Goal: Task Accomplishment & Management: Manage account settings

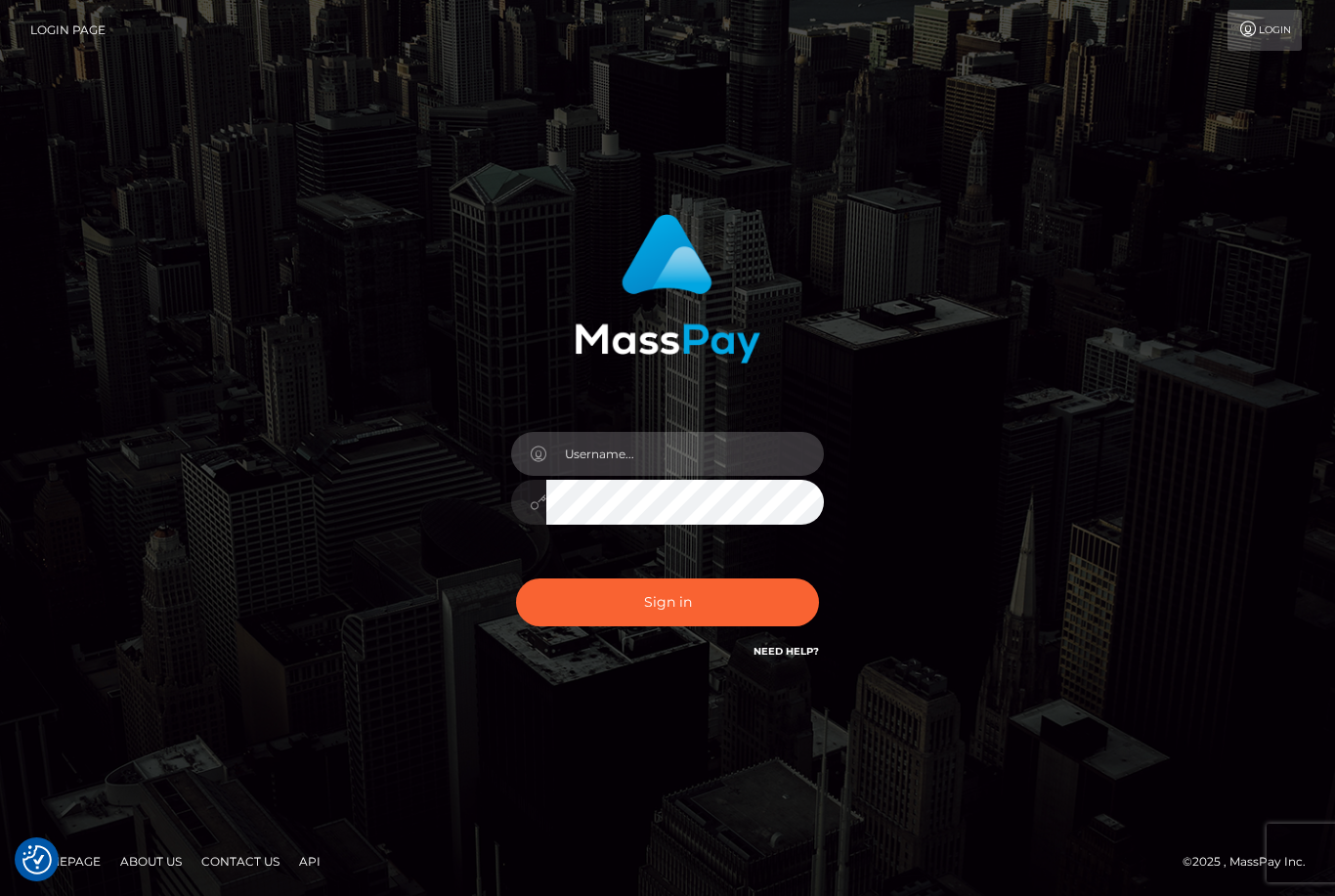
type input "Andreea"
click at [764, 626] on button "Sign in" at bounding box center [668, 602] width 303 height 48
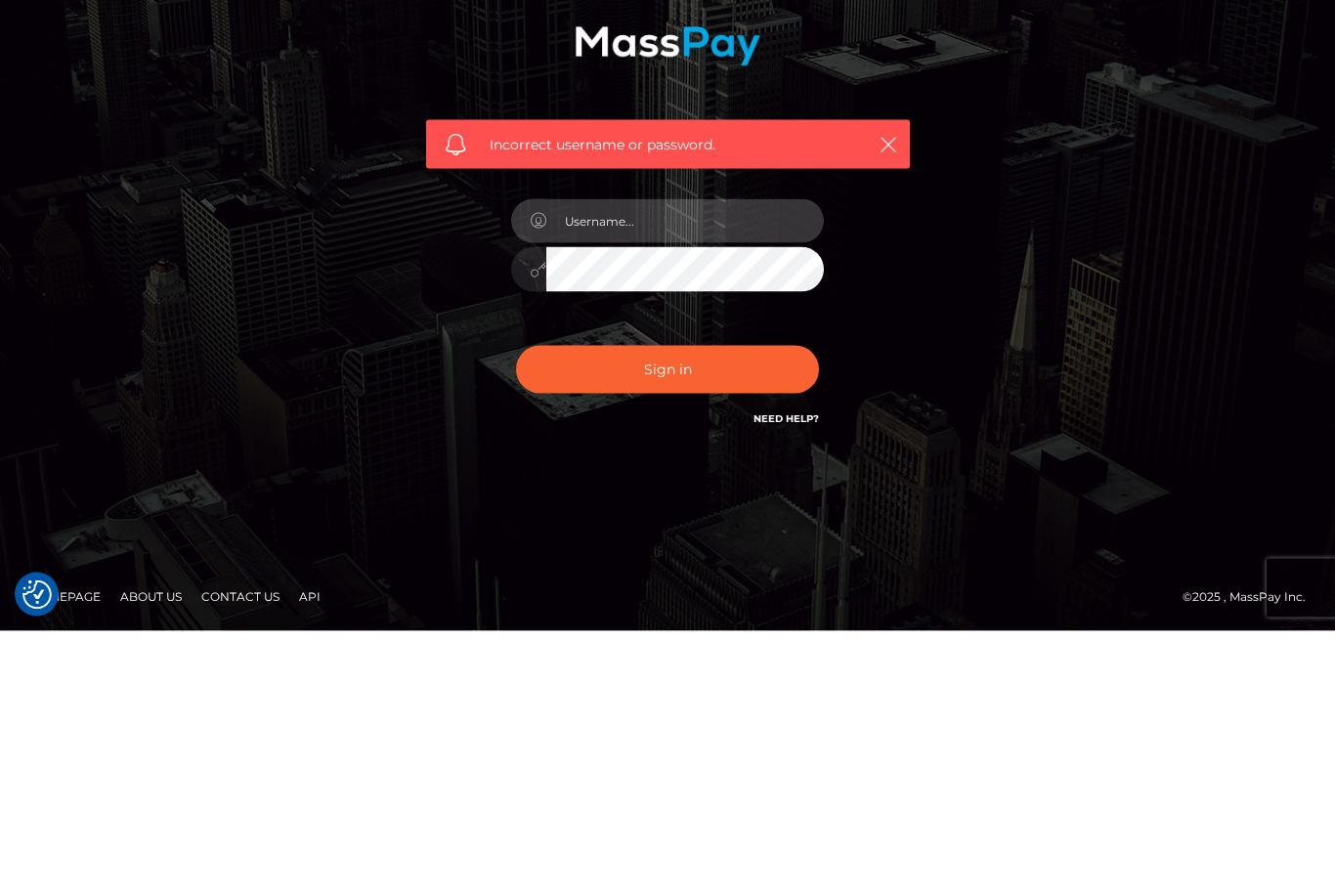
type input "Andreea"
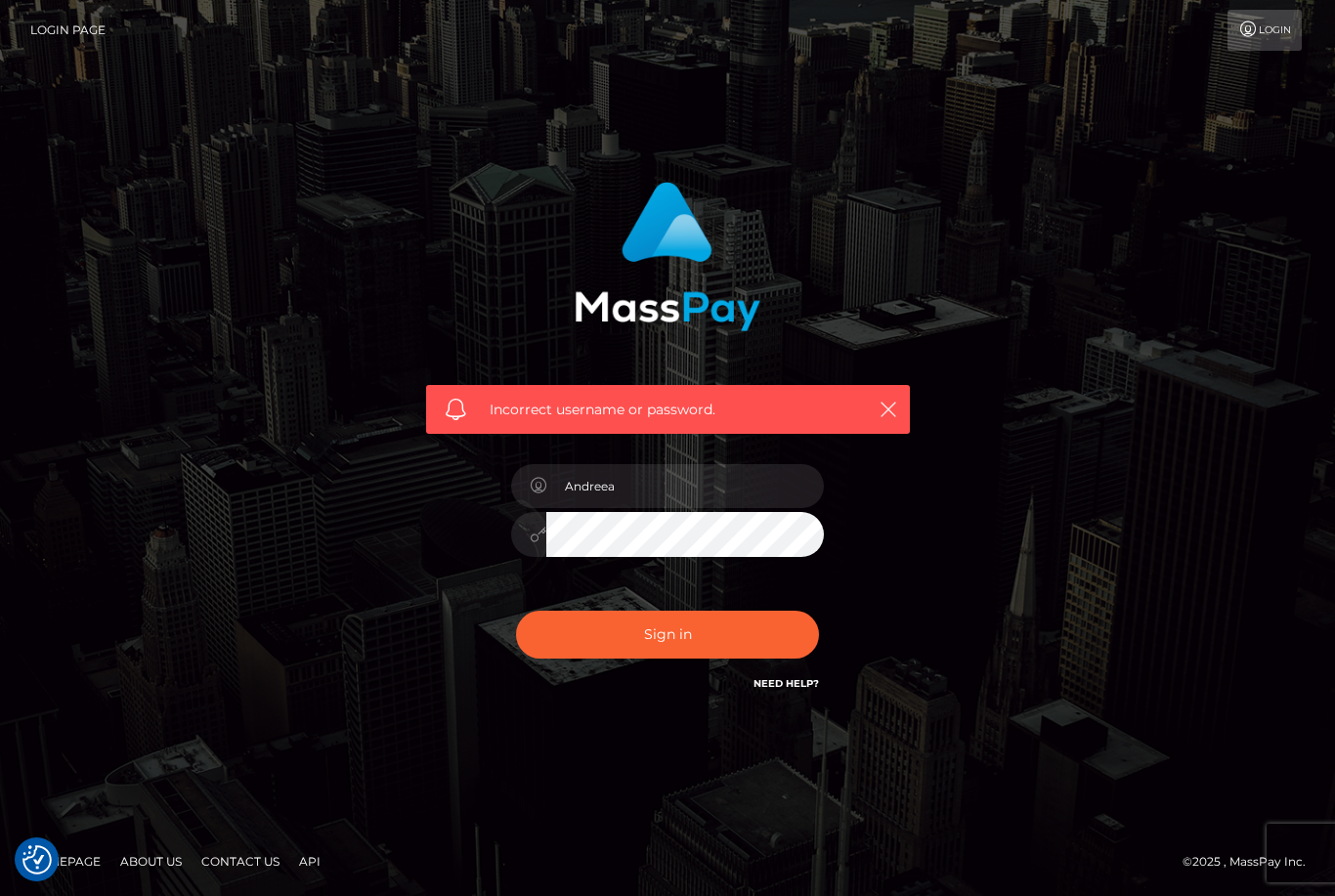
click at [1261, 35] on link "Login" at bounding box center [1265, 30] width 74 height 41
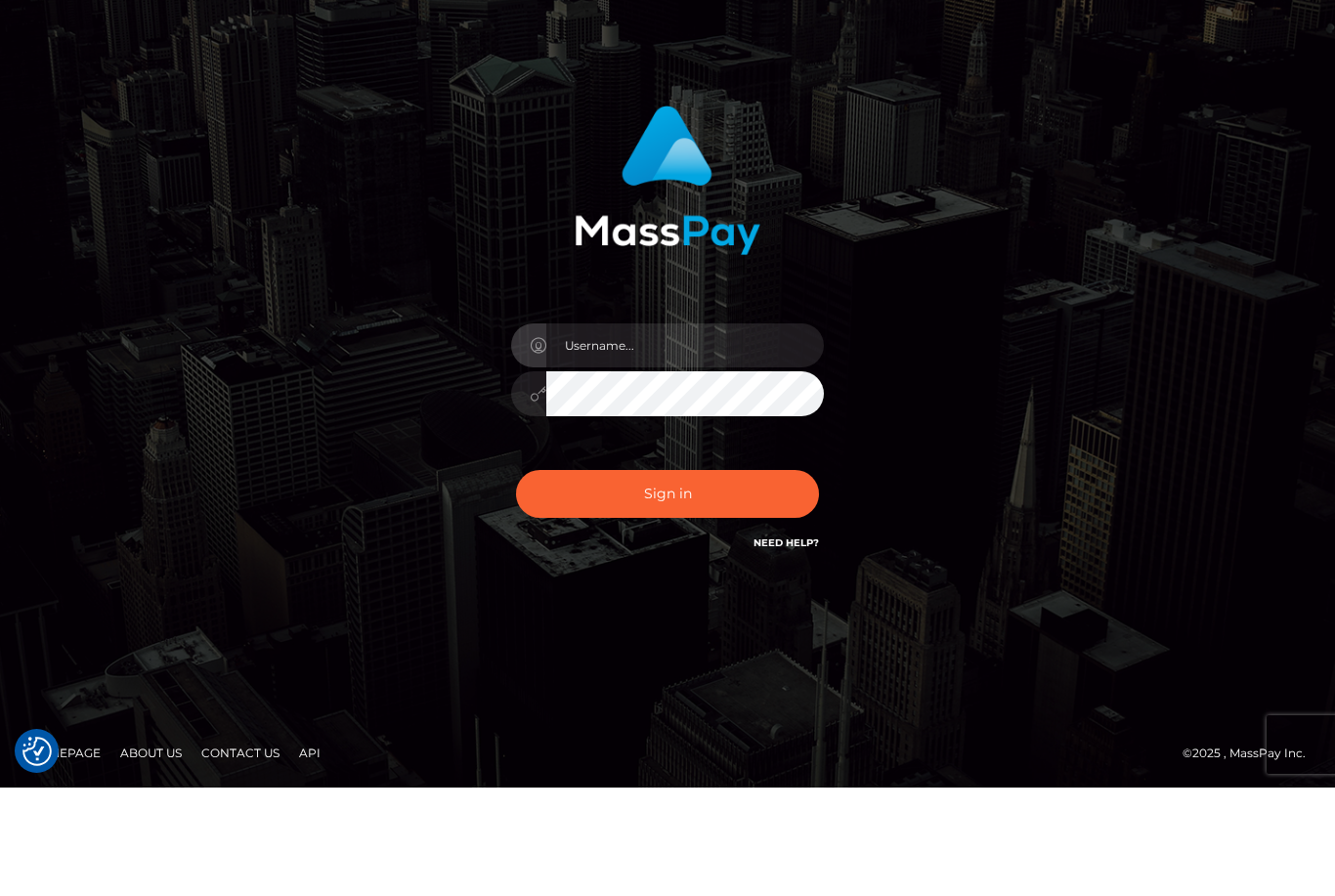
scroll to position [63, 0]
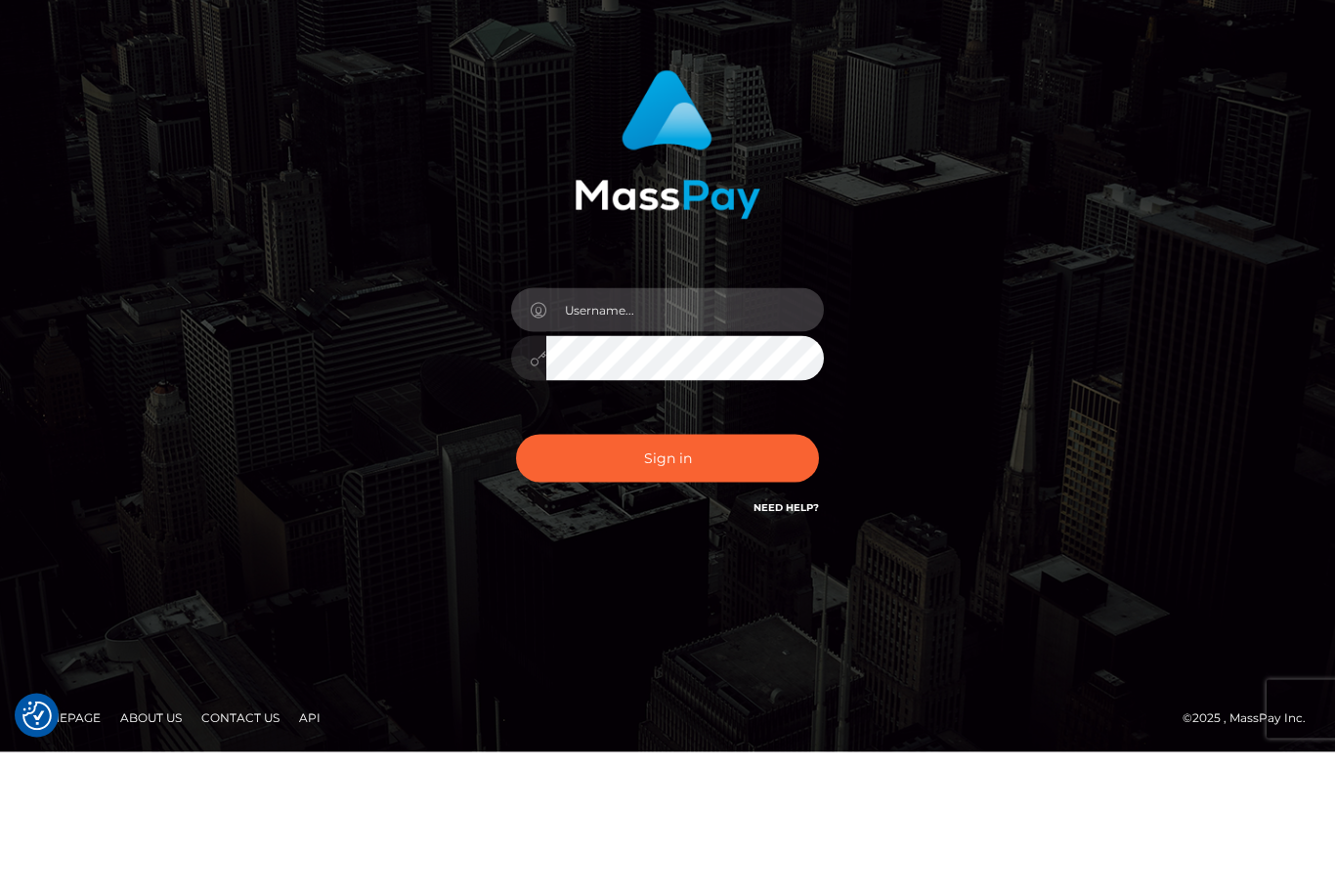
type input "Andreea"
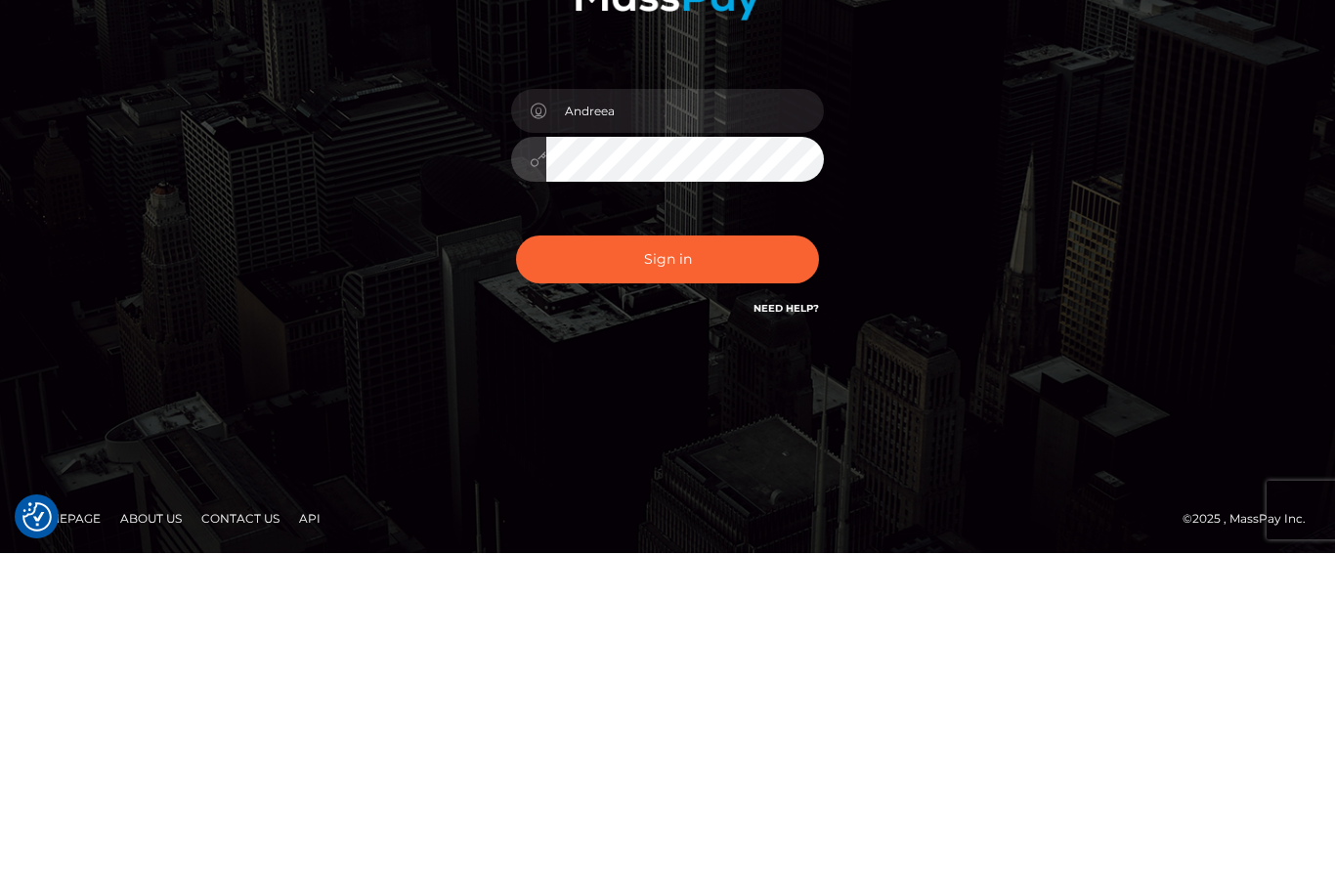
click at [755, 578] on button "Sign in" at bounding box center [668, 602] width 303 height 48
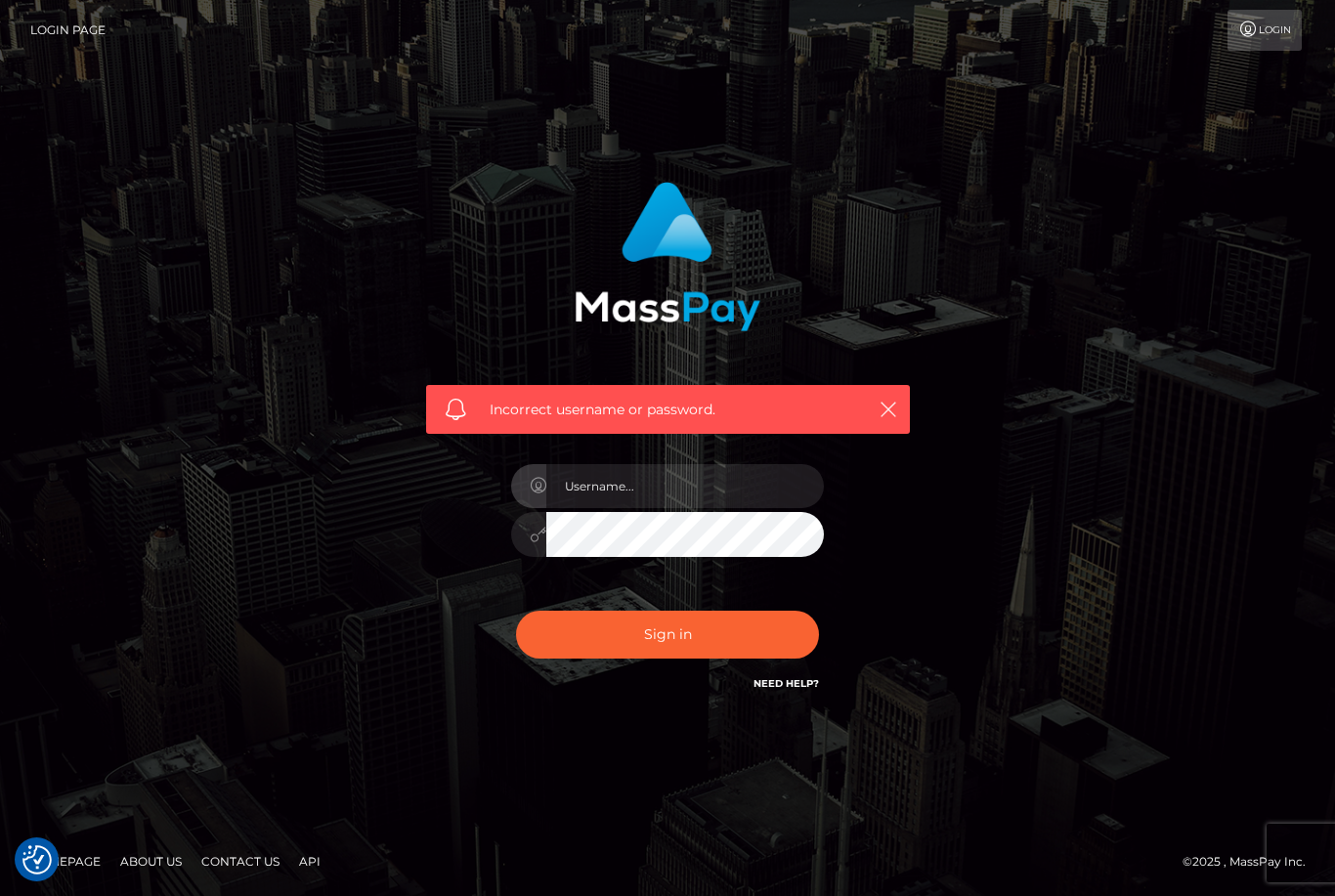
scroll to position [63, 0]
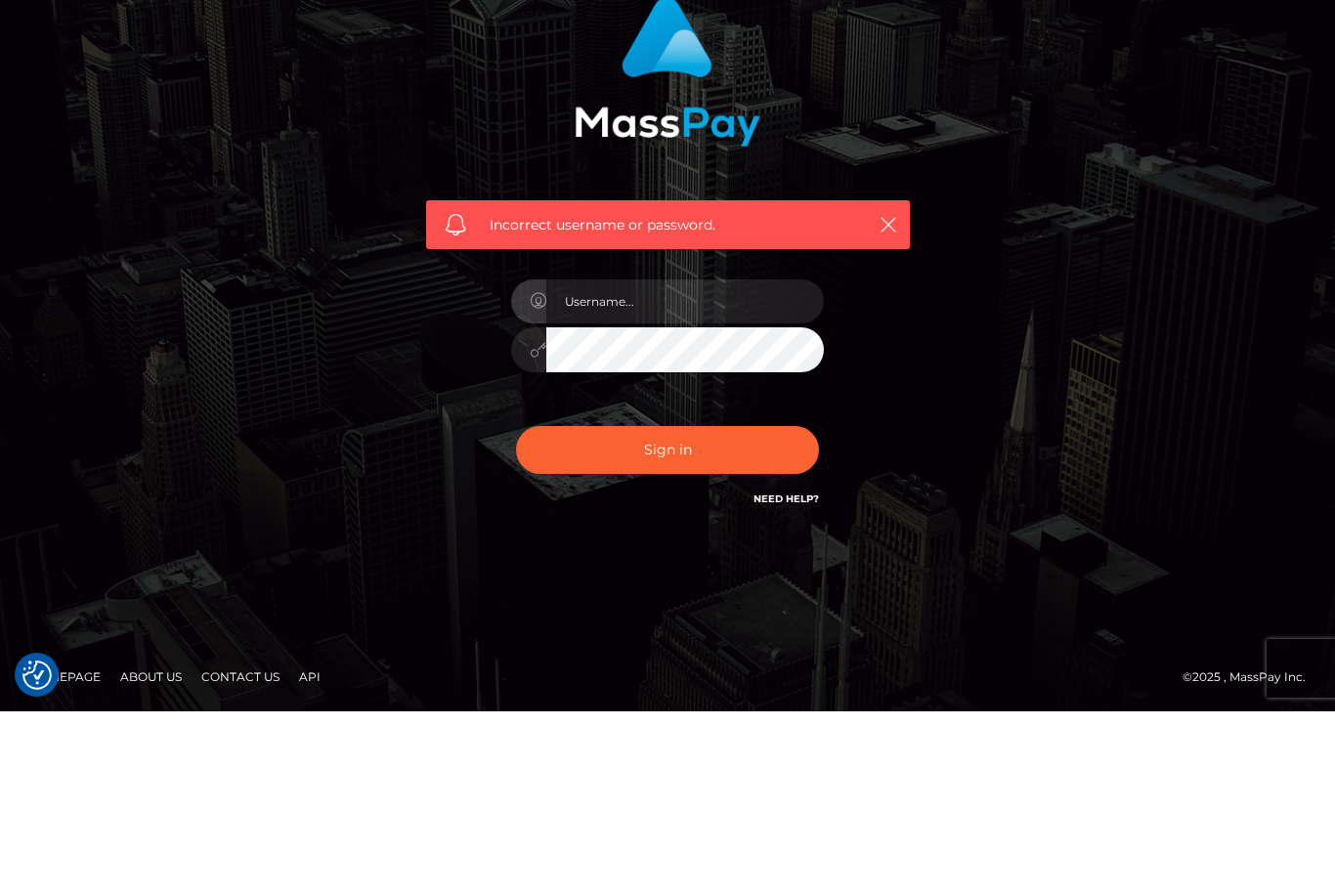
click at [802, 677] on link "Need Help?" at bounding box center [785, 683] width 66 height 13
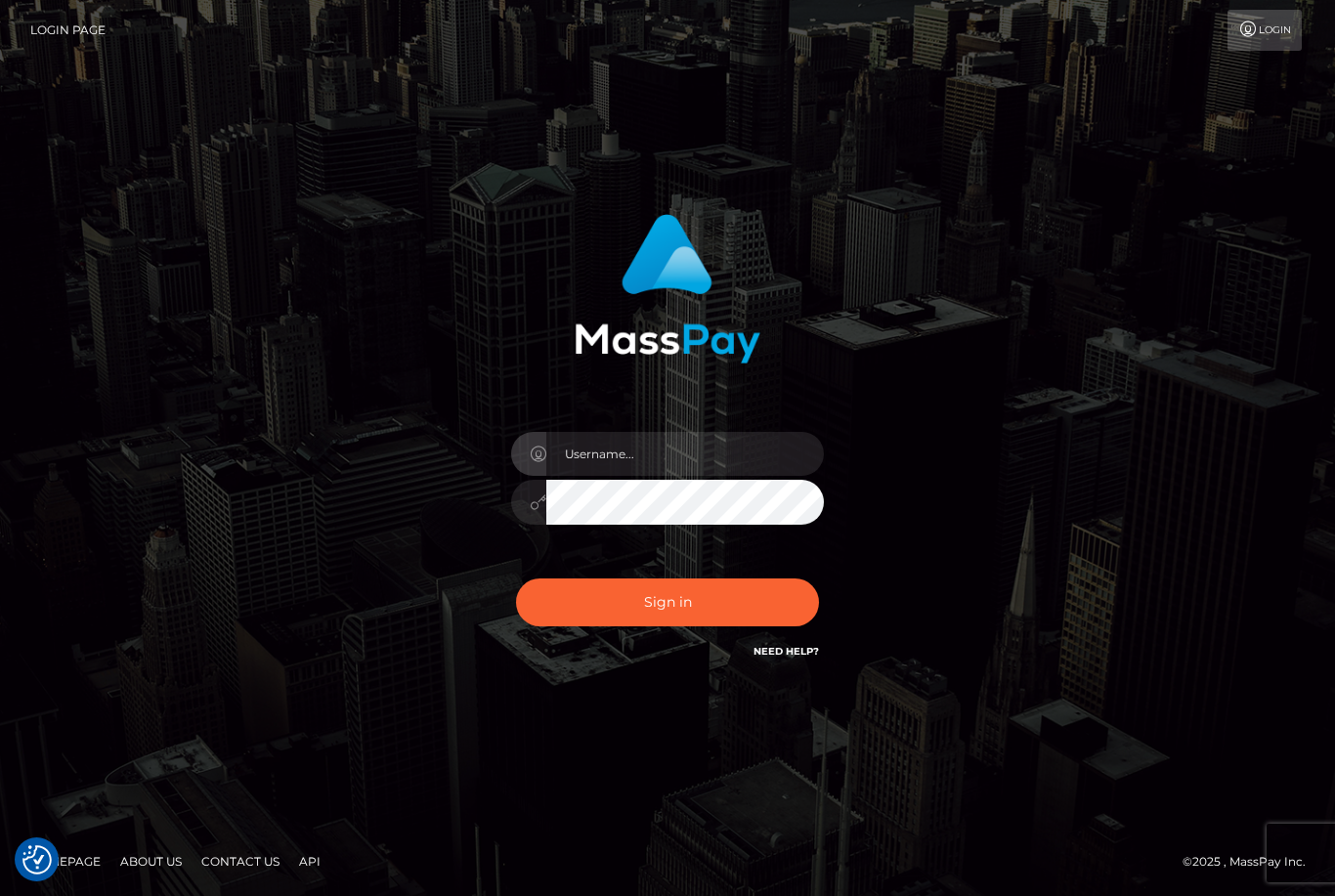
scroll to position [63, 0]
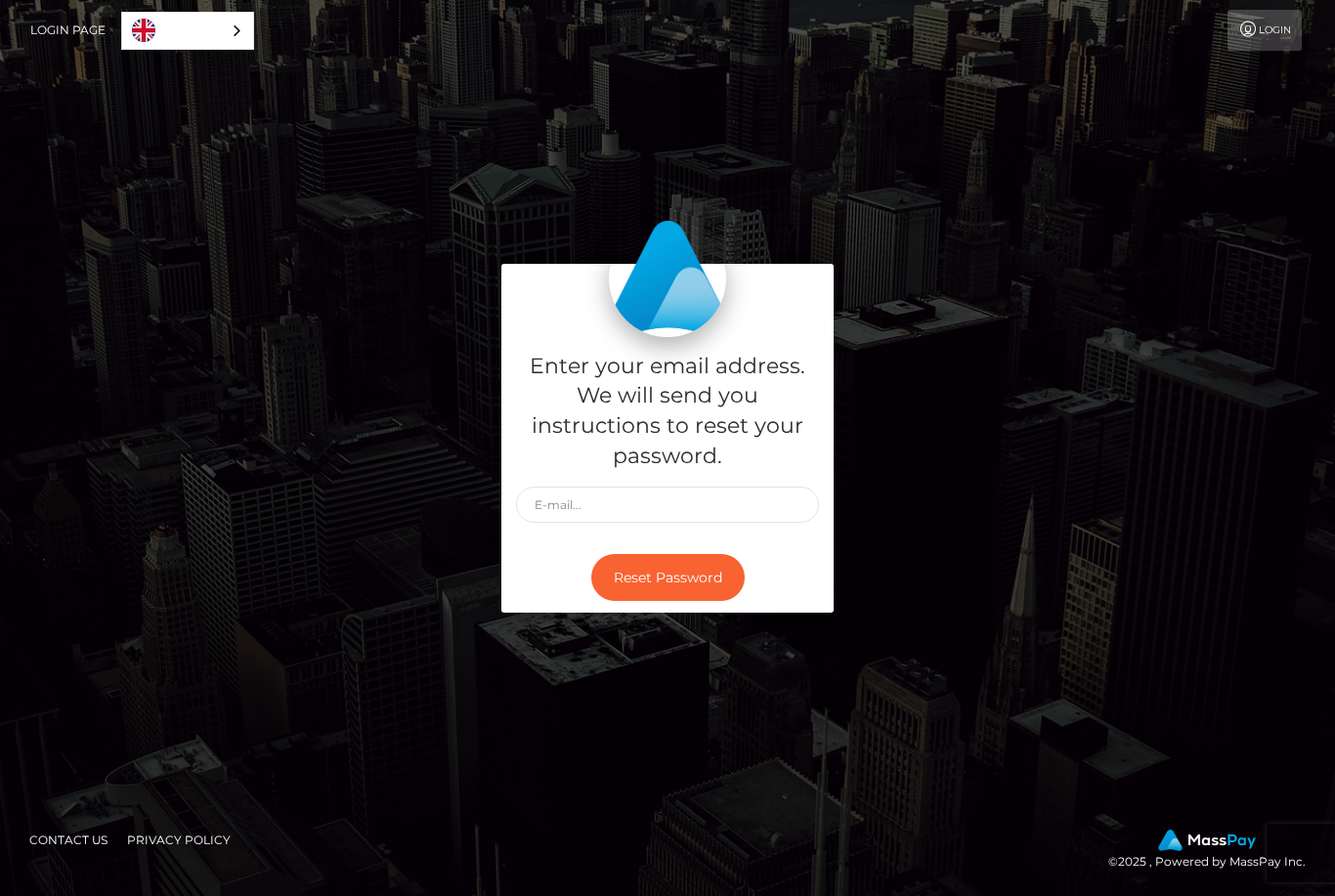
click at [701, 523] on input "text" at bounding box center [668, 505] width 303 height 36
click at [911, 445] on div "Enter your email address. We will send you instructions to reset your password.…" at bounding box center [667, 449] width 1114 height 370
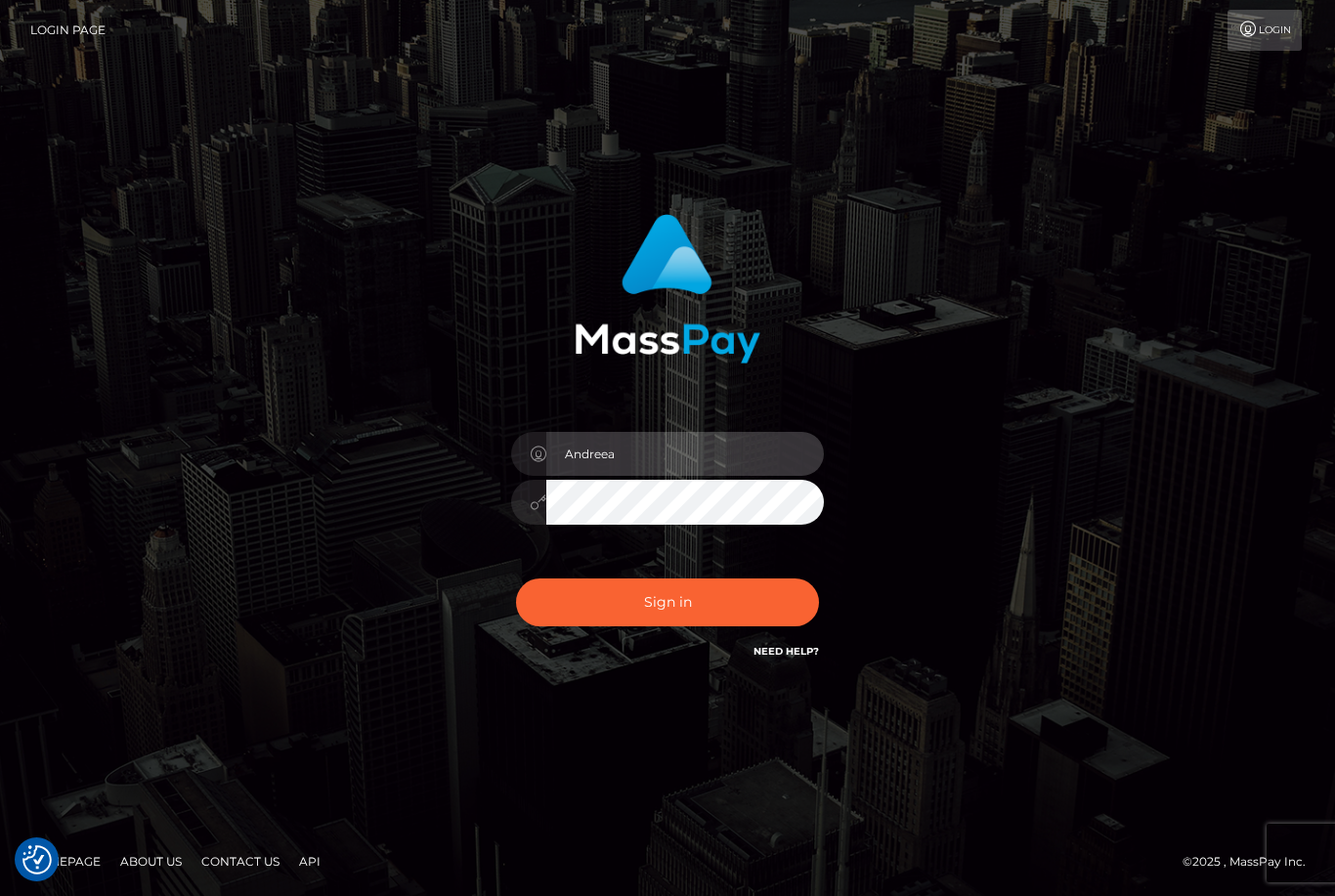
click at [696, 476] on input "Andreea" at bounding box center [686, 454] width 278 height 44
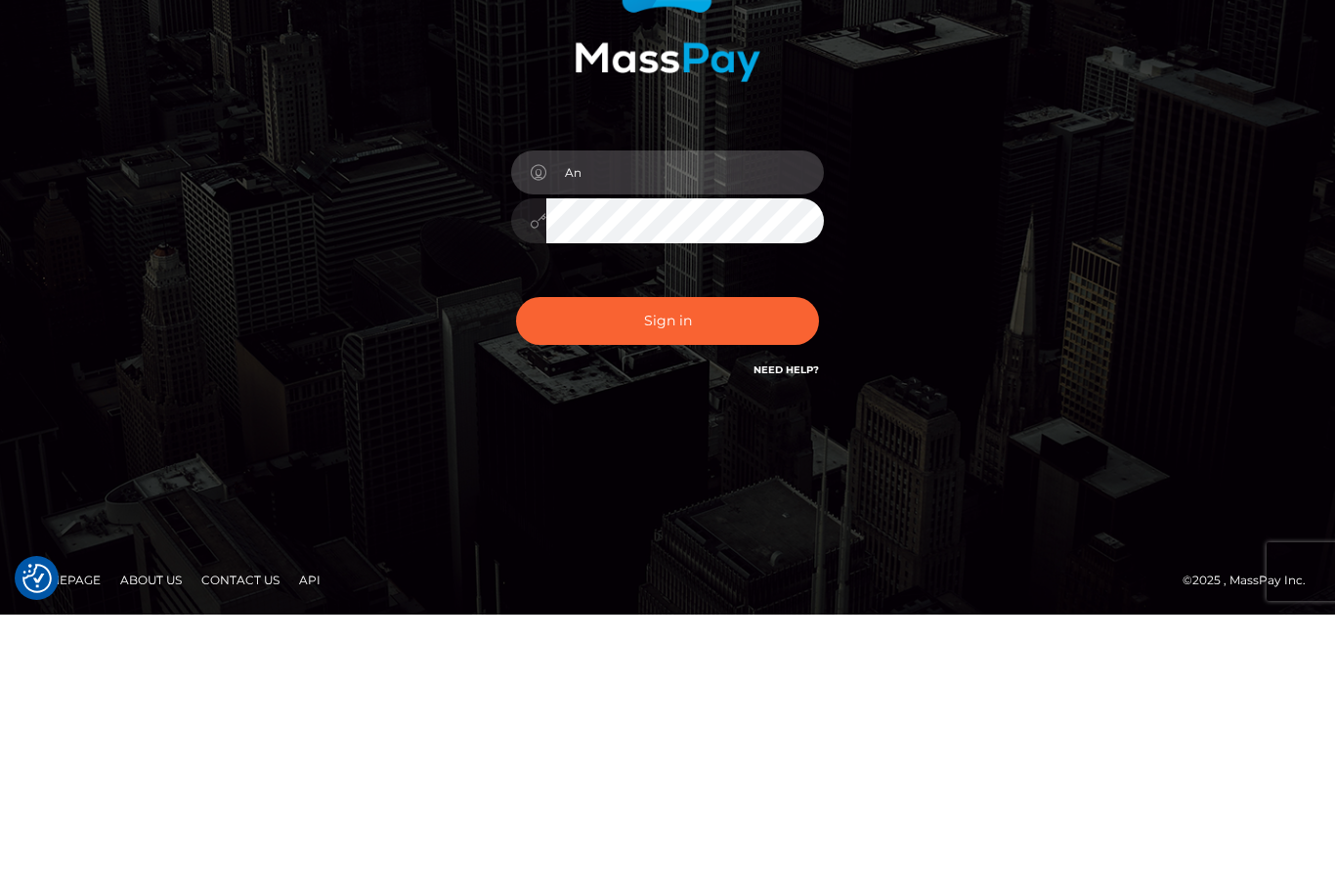
type input "A"
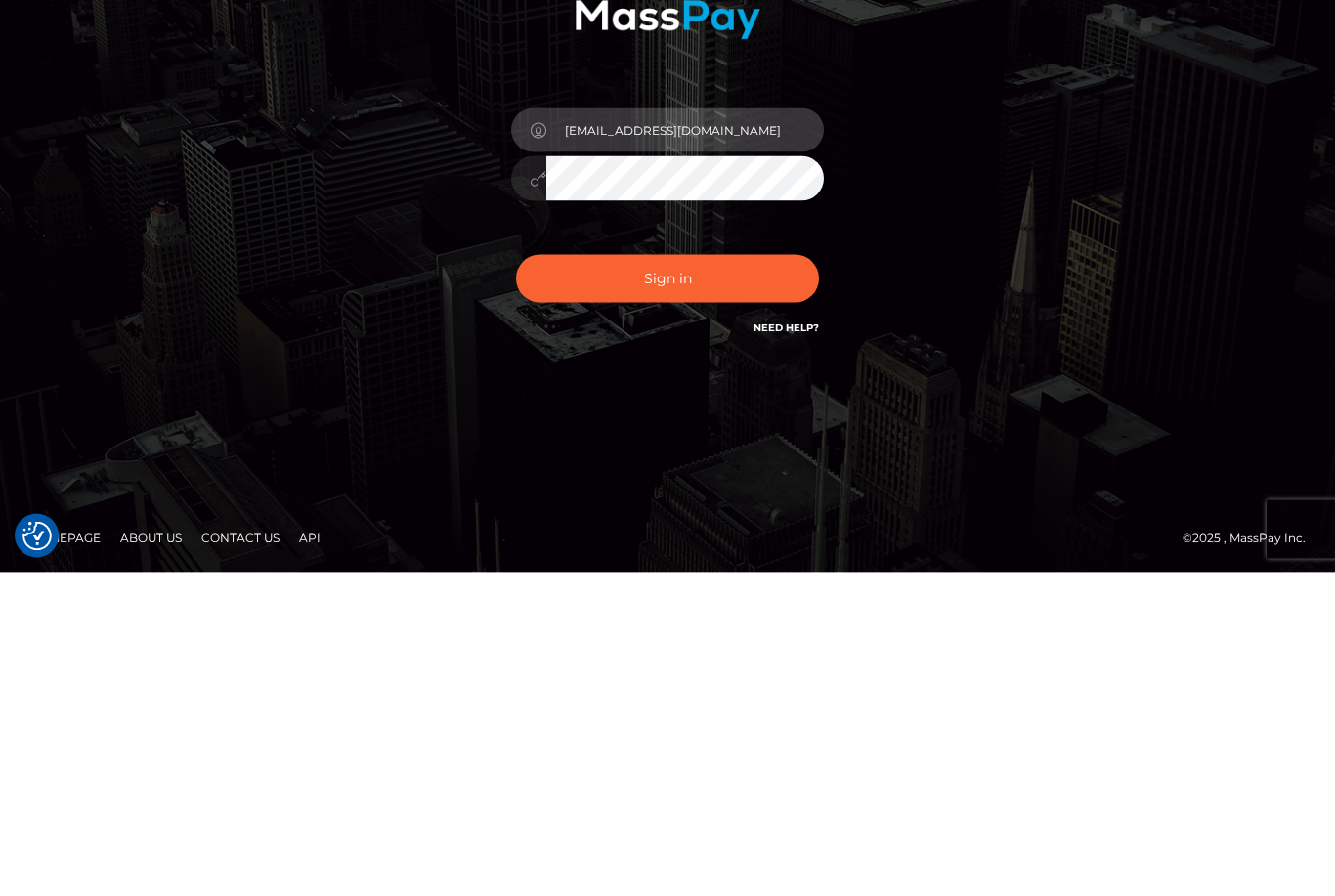
type input "[EMAIL_ADDRESS][DOMAIN_NAME]"
click at [747, 578] on button "Sign in" at bounding box center [668, 602] width 303 height 48
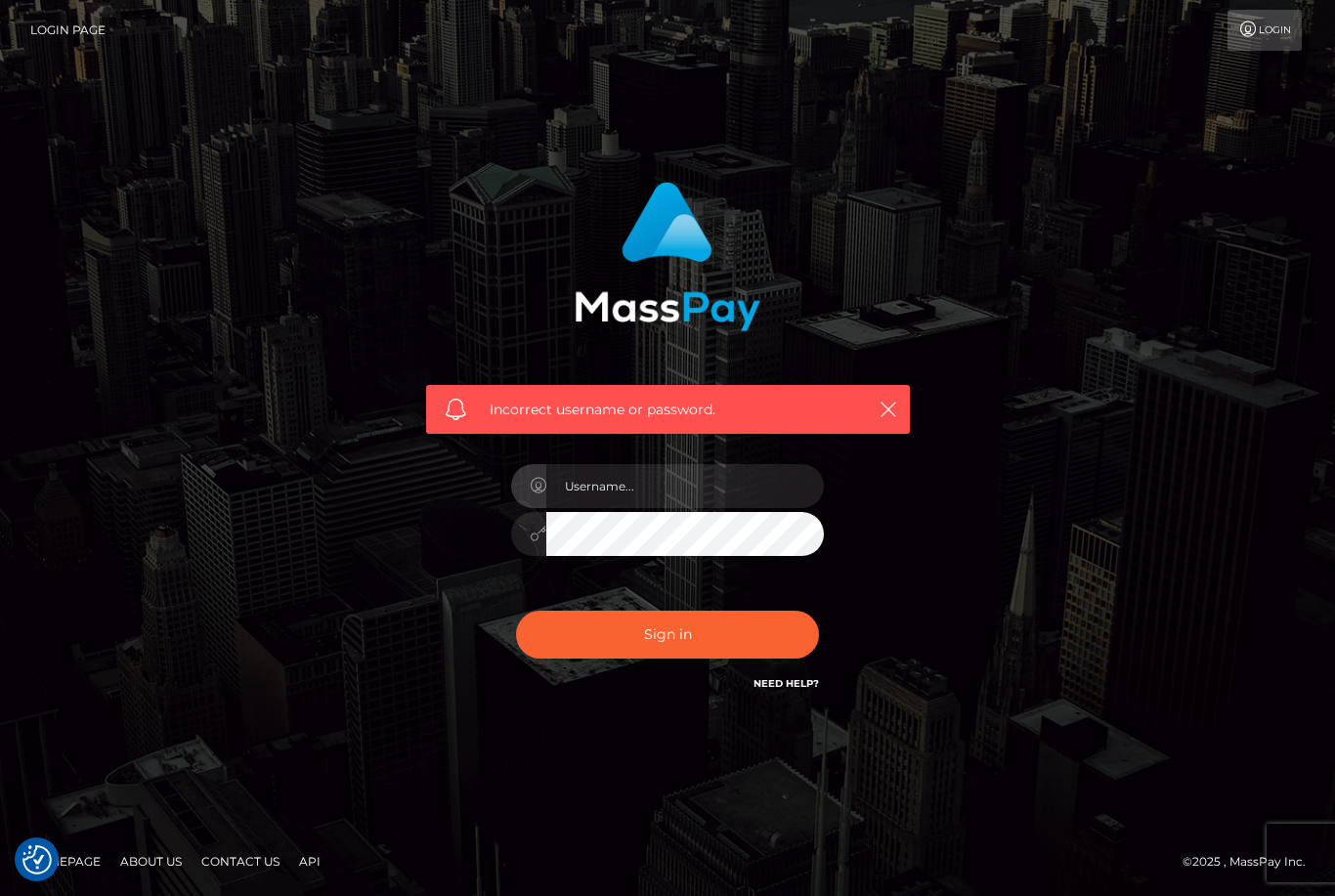
checkbox input "true"
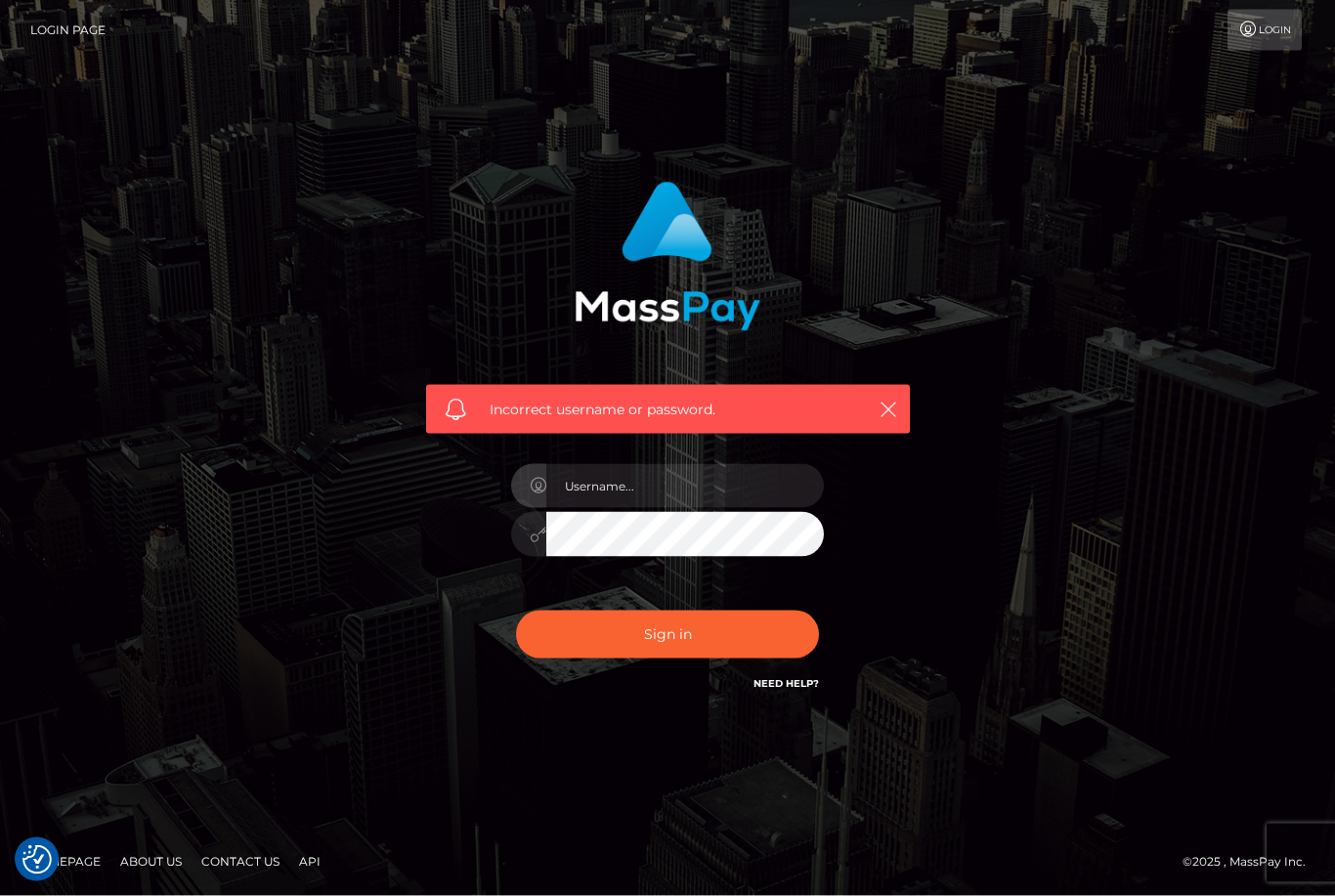
scroll to position [63, 0]
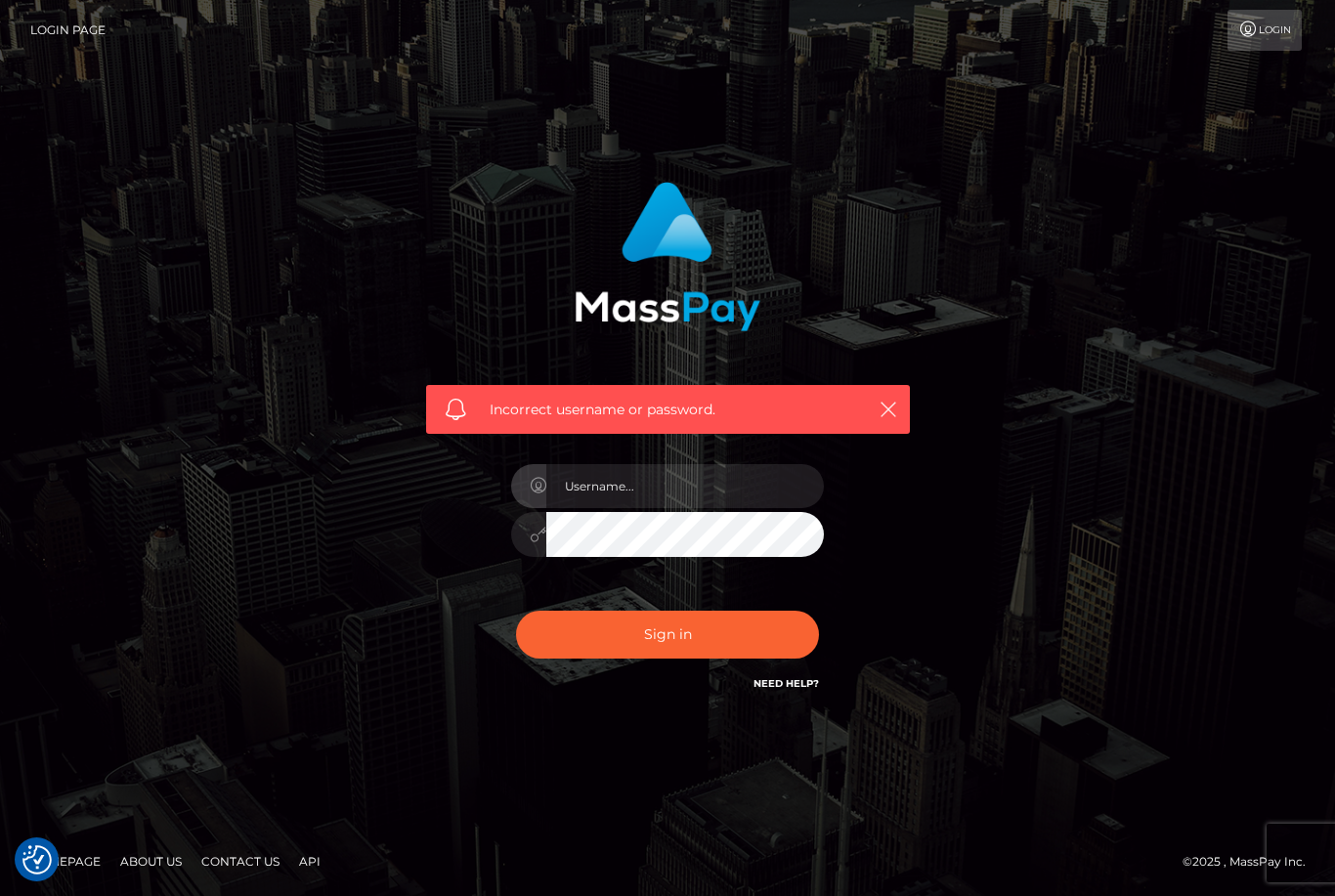
click at [888, 400] on icon "button" at bounding box center [888, 410] width 20 height 20
click at [1257, 36] on link "Login" at bounding box center [1265, 30] width 74 height 41
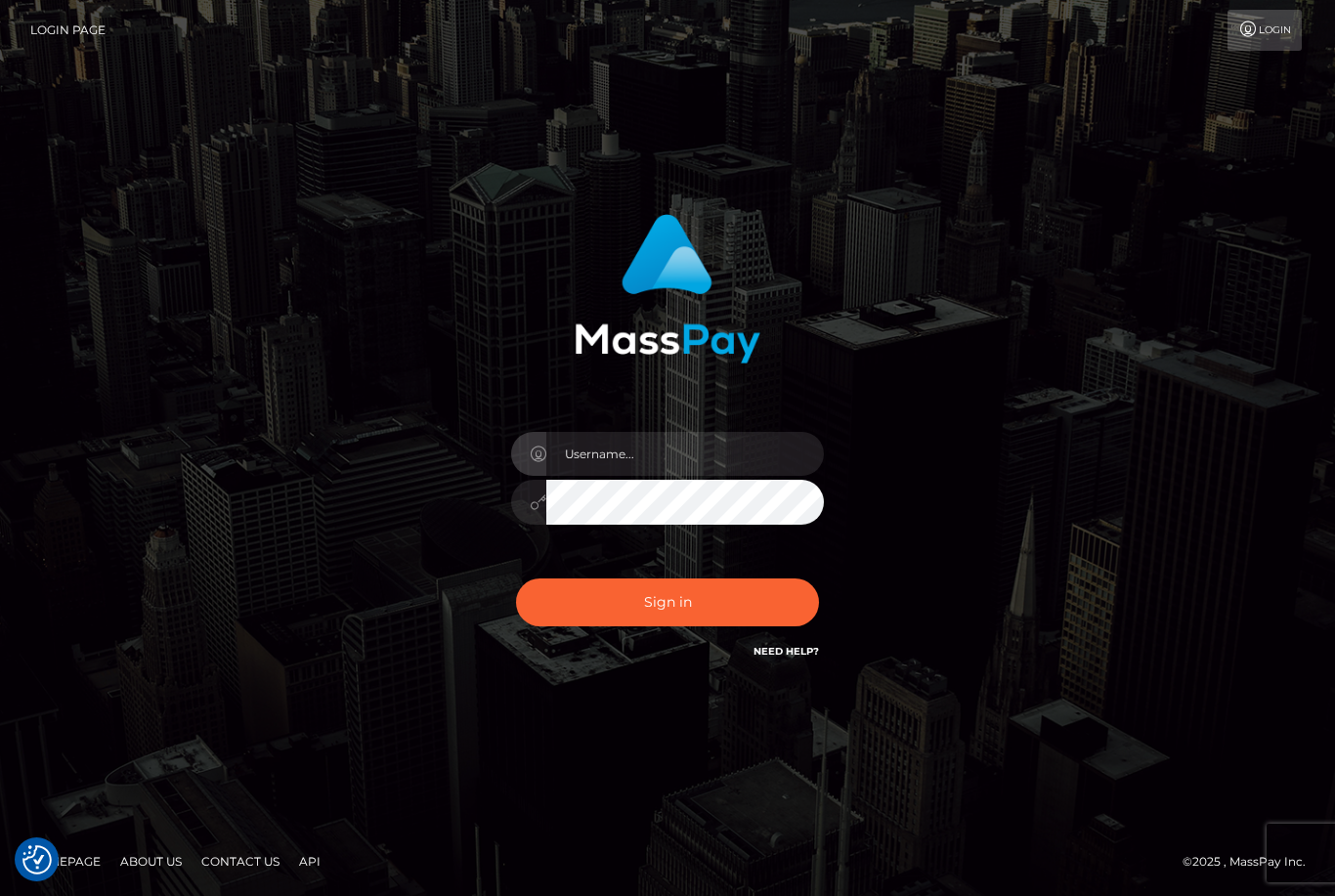
scroll to position [63, 0]
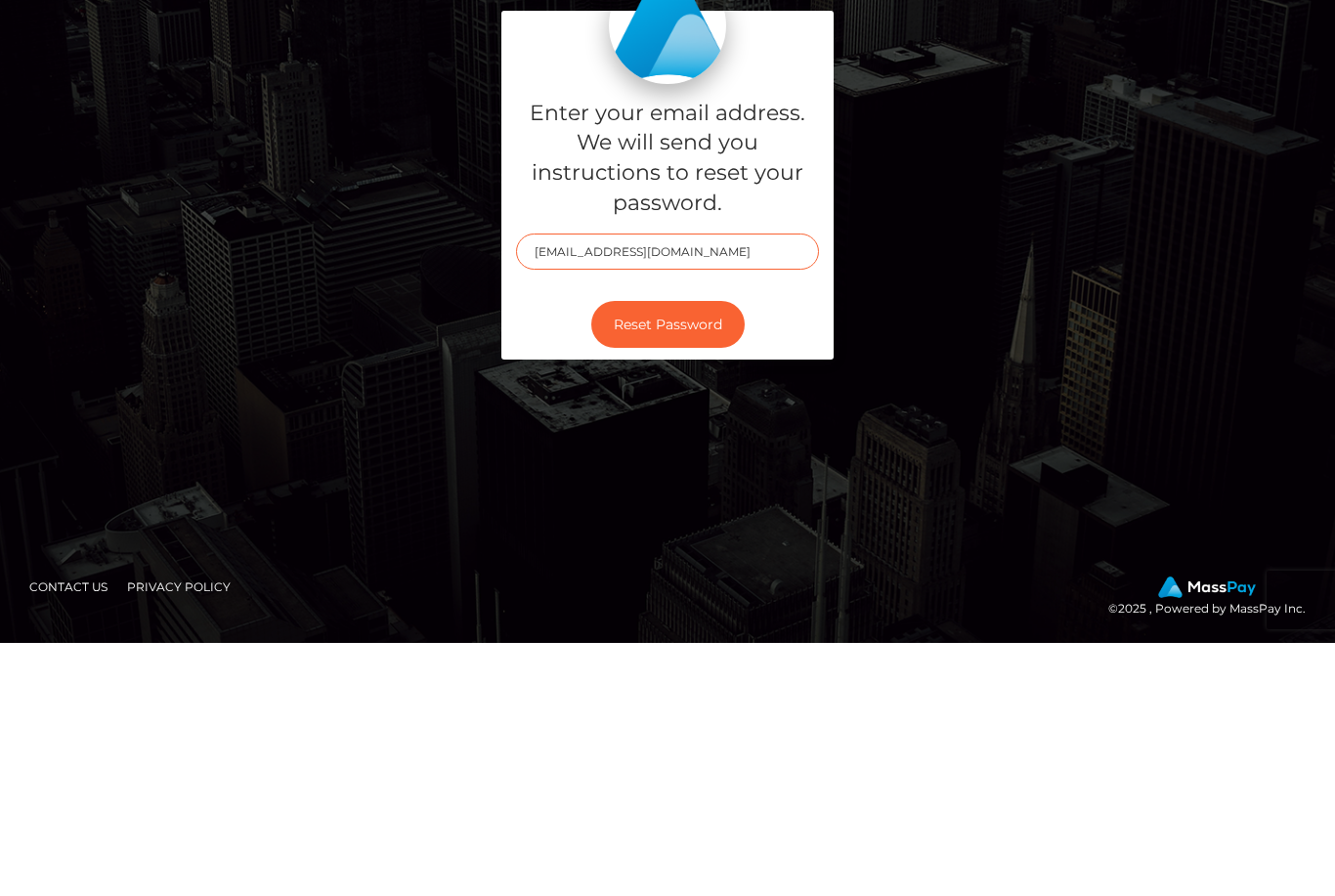
type input "andreealindberg17@gmail.com"
click at [690, 555] on button "Reset Password" at bounding box center [667, 578] width 154 height 48
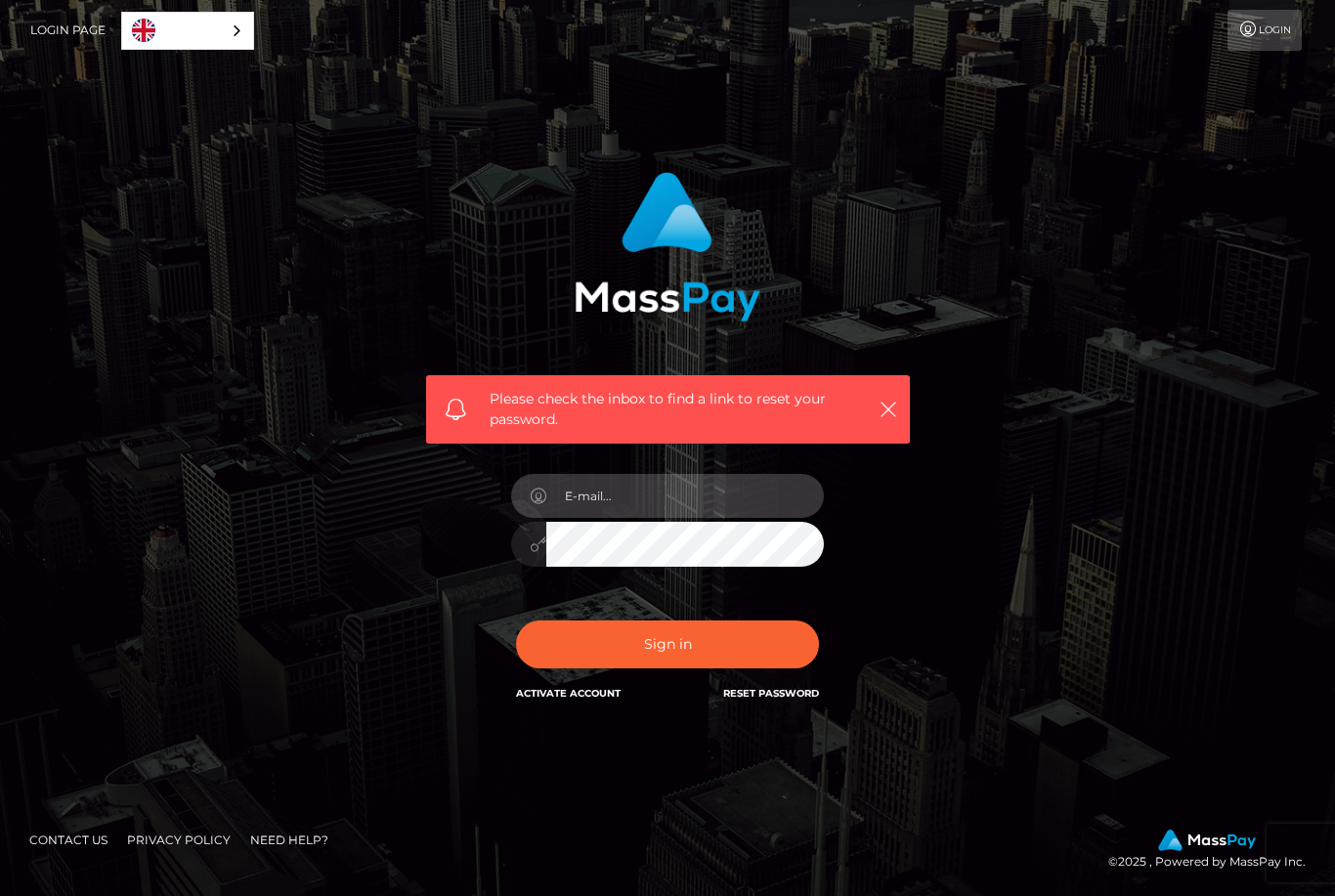
click at [693, 518] on input "email" at bounding box center [686, 496] width 278 height 44
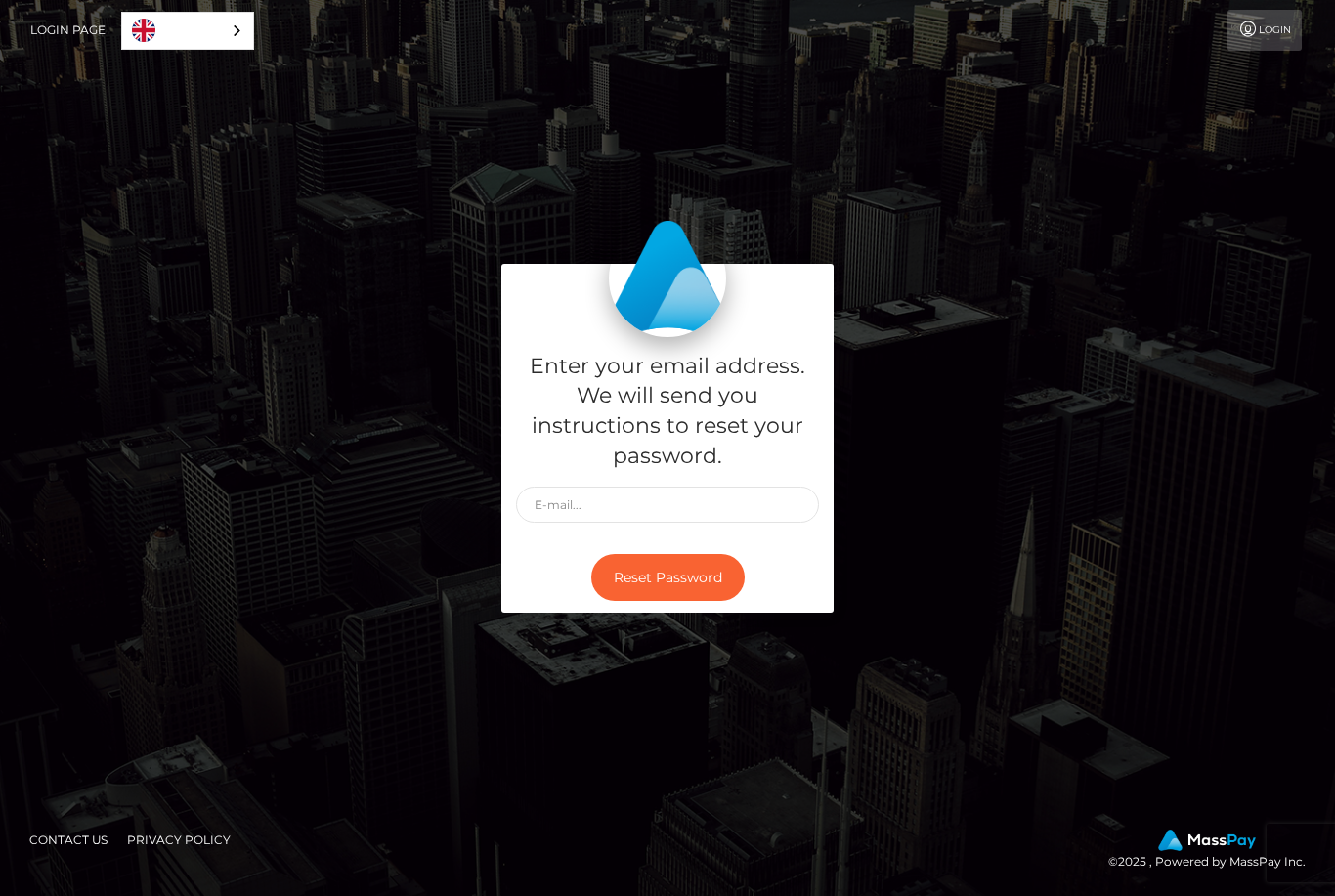
scroll to position [63, 0]
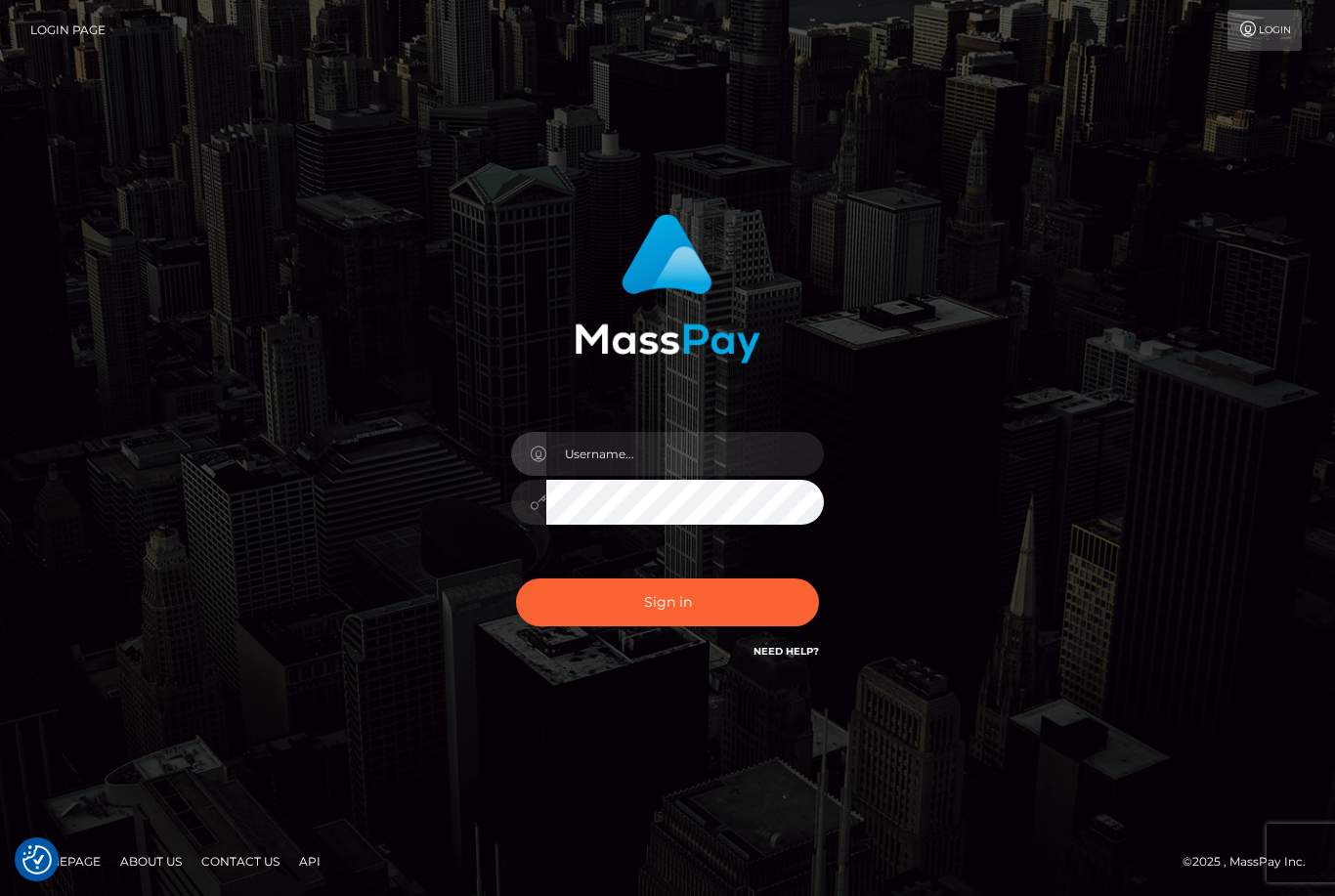
click at [722, 473] on input "text" at bounding box center [686, 454] width 278 height 44
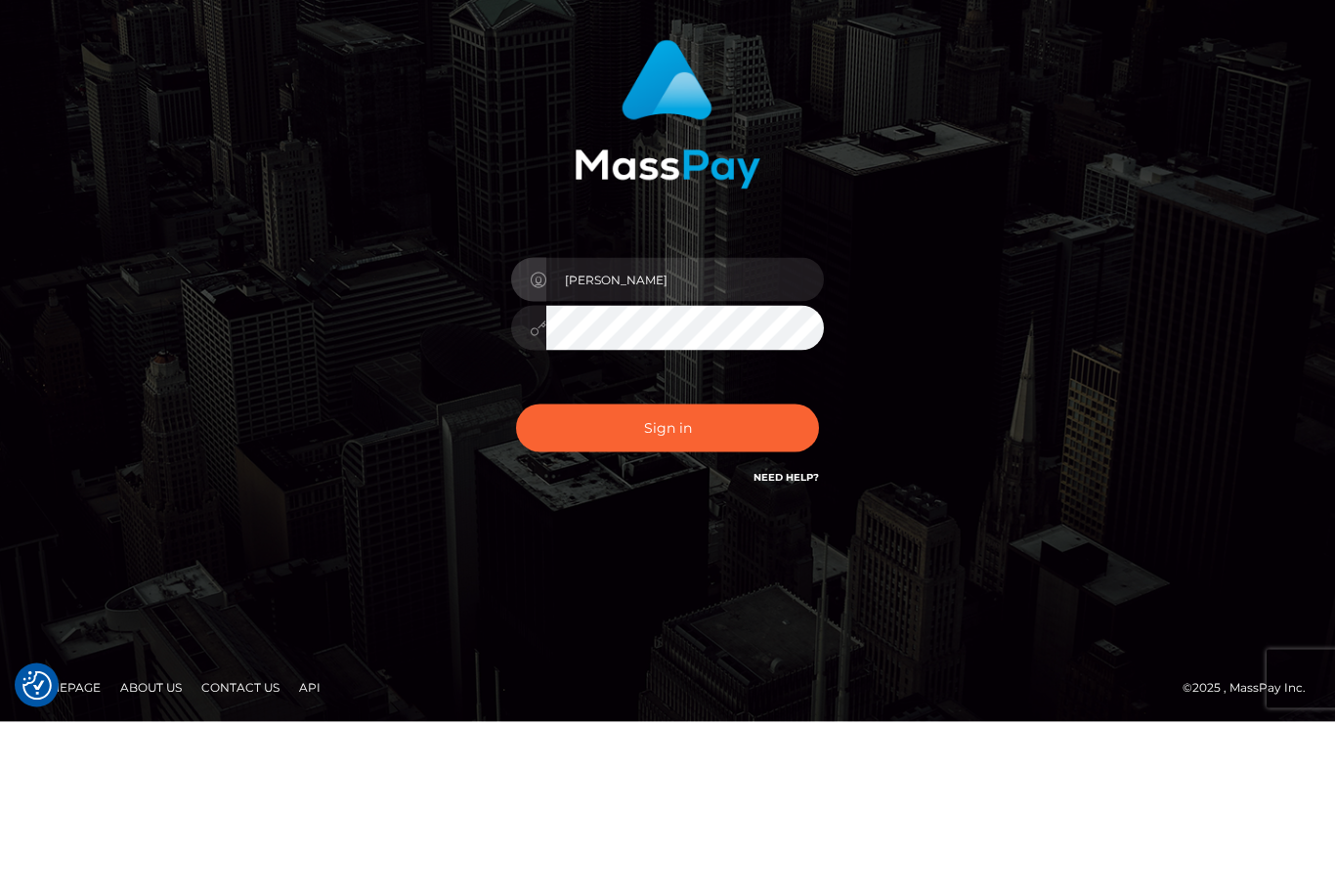
type input "[PERSON_NAME]"
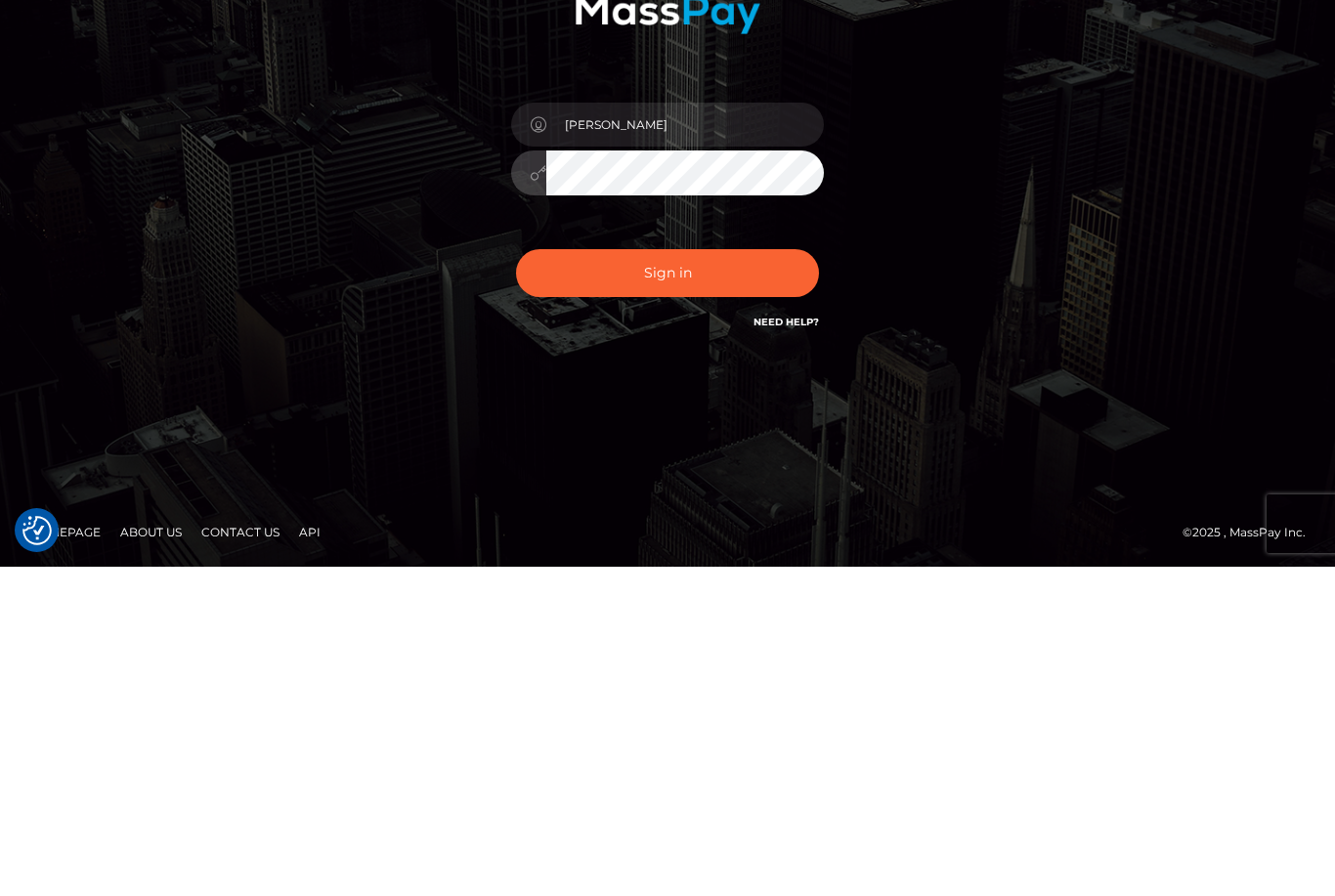
click at [739, 578] on button "Sign in" at bounding box center [668, 602] width 303 height 48
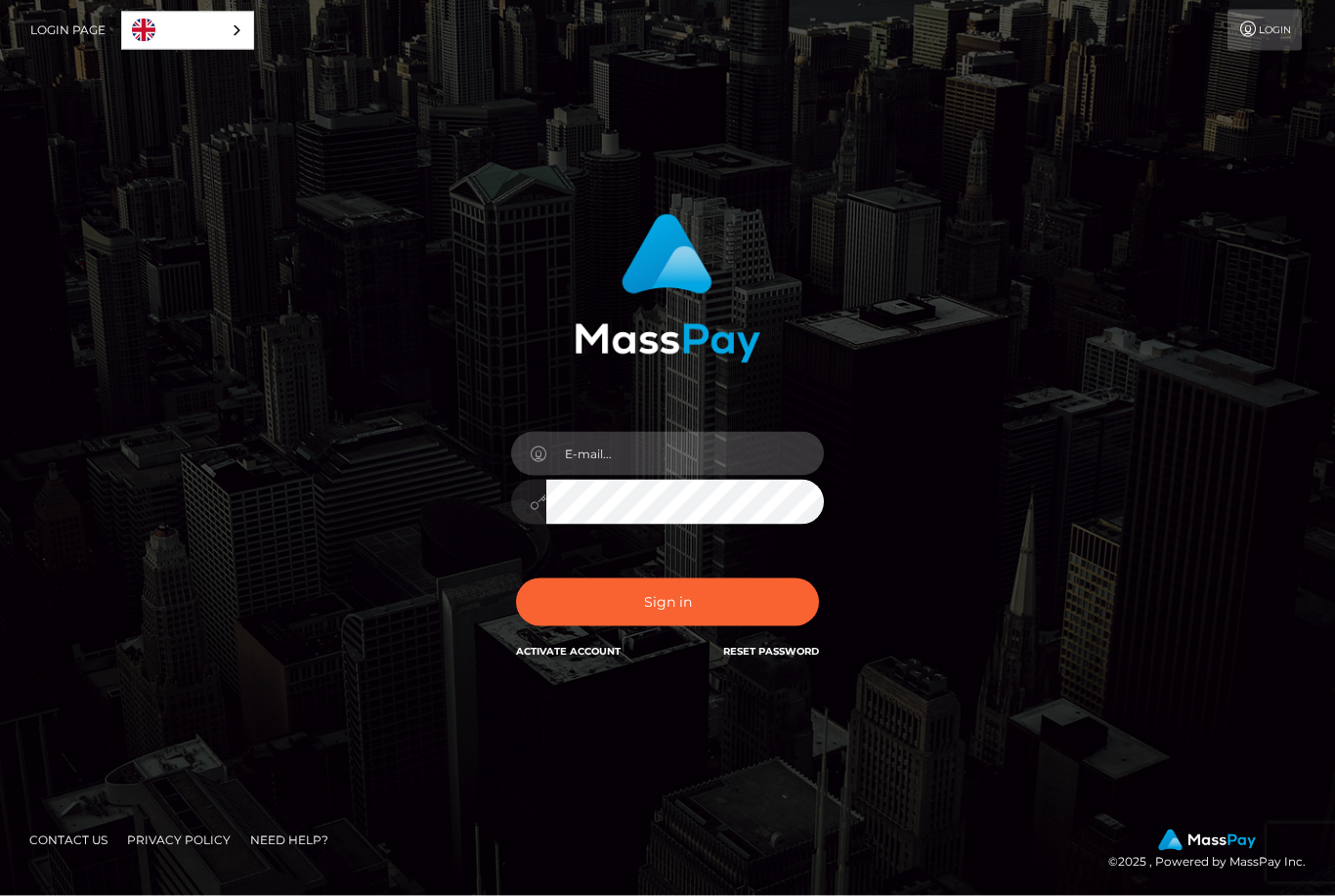
scroll to position [56, 0]
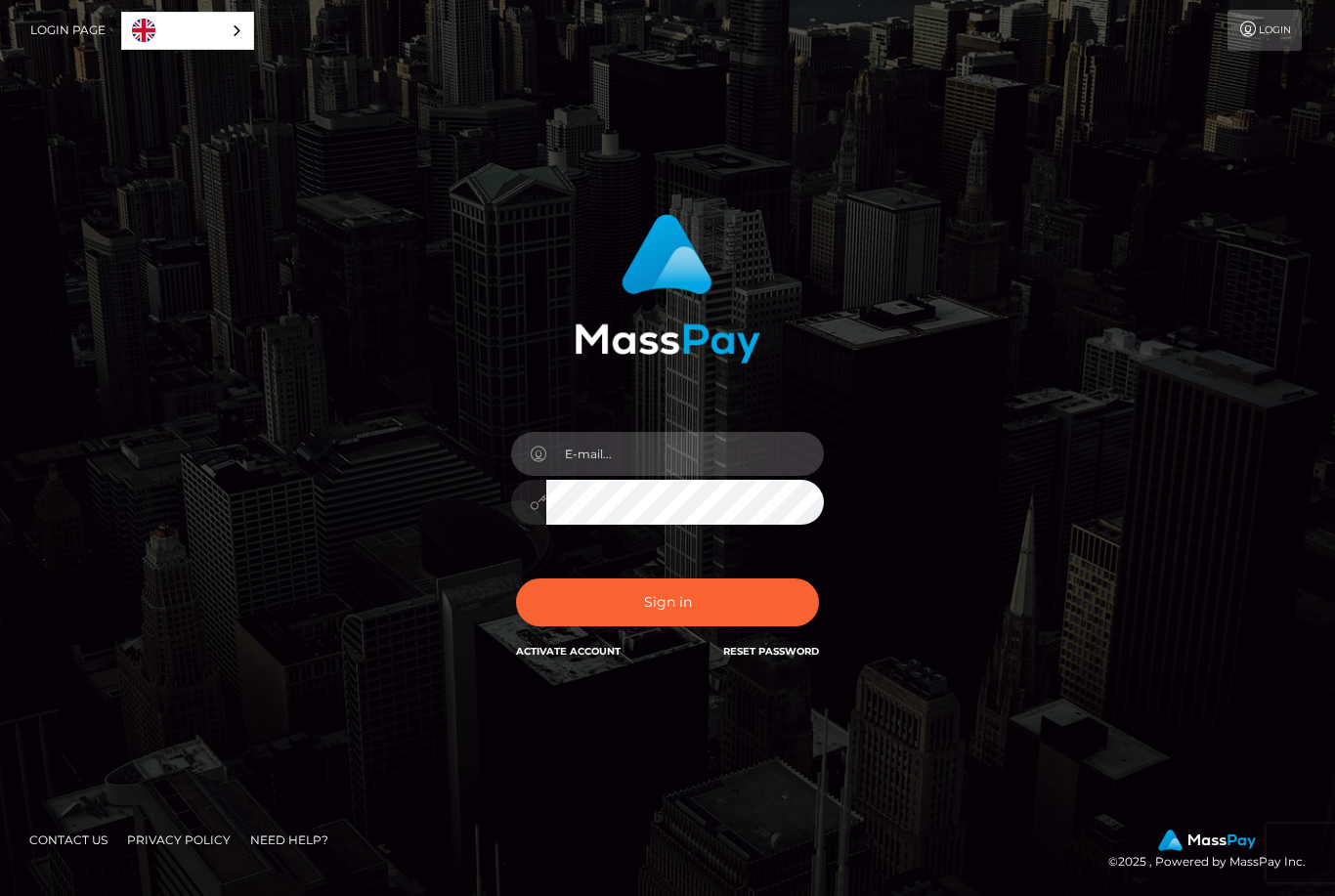
click at [723, 442] on input "email" at bounding box center [686, 454] width 278 height 44
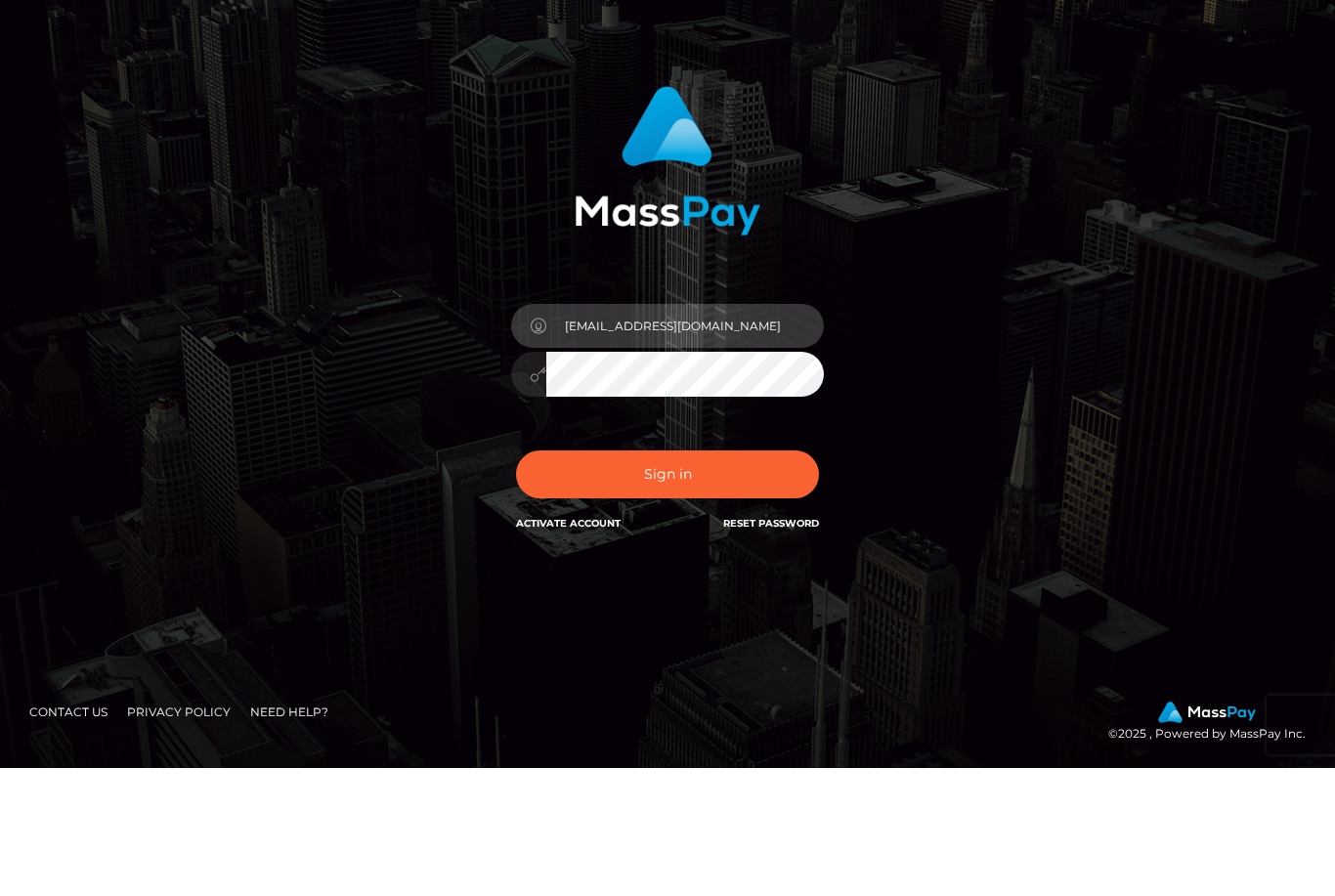
type input "[EMAIL_ADDRESS][DOMAIN_NAME]"
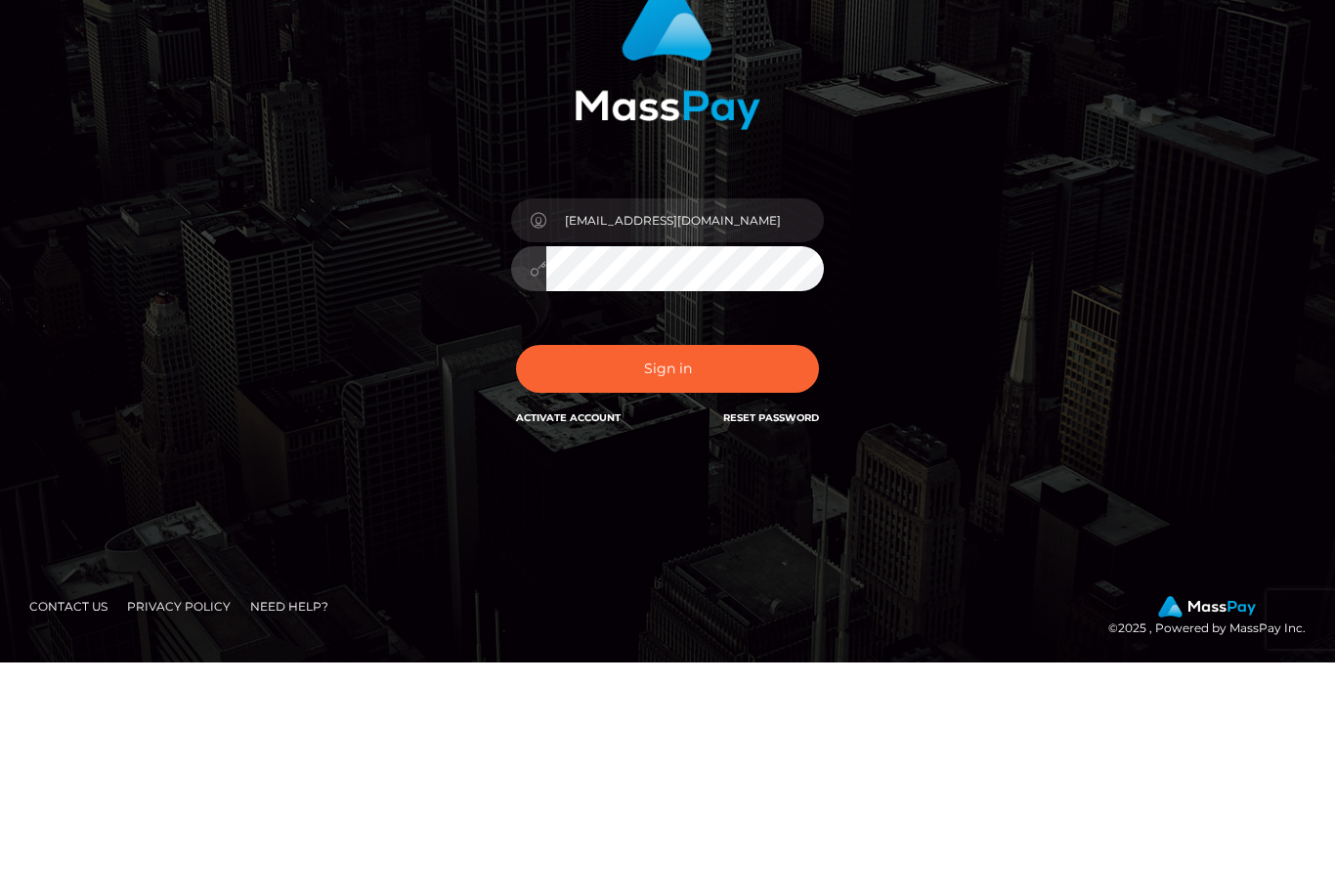
click at [727, 578] on button "Sign in" at bounding box center [668, 602] width 303 height 48
